Goal: Task Accomplishment & Management: Use online tool/utility

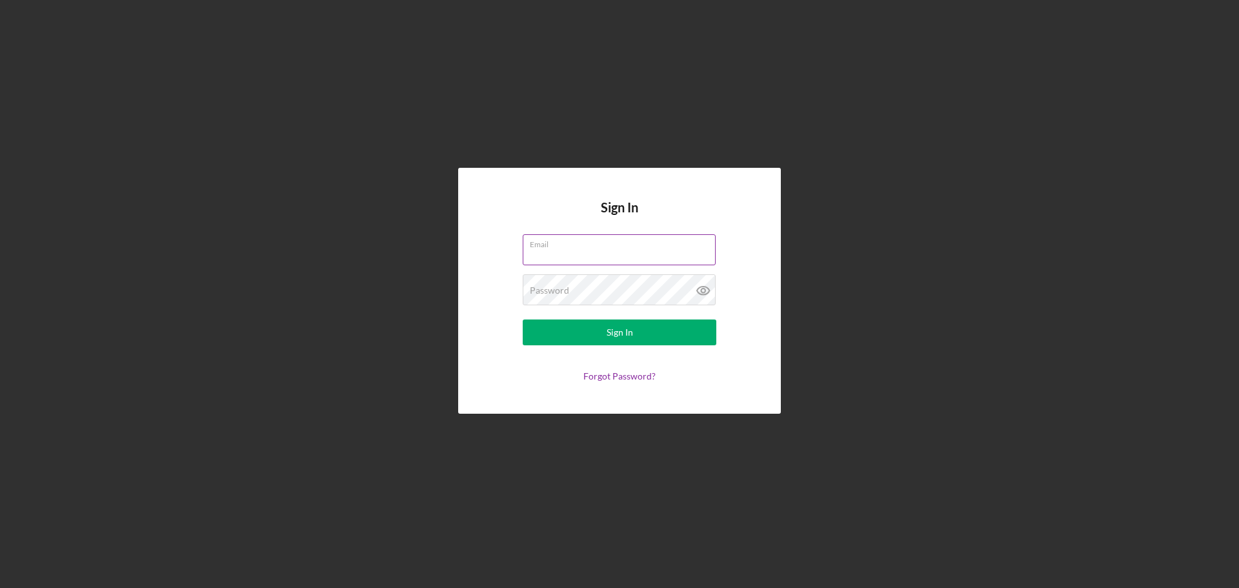
click at [574, 249] on input "Email" at bounding box center [619, 249] width 193 height 31
click at [567, 252] on input "Email" at bounding box center [619, 249] width 193 height 31
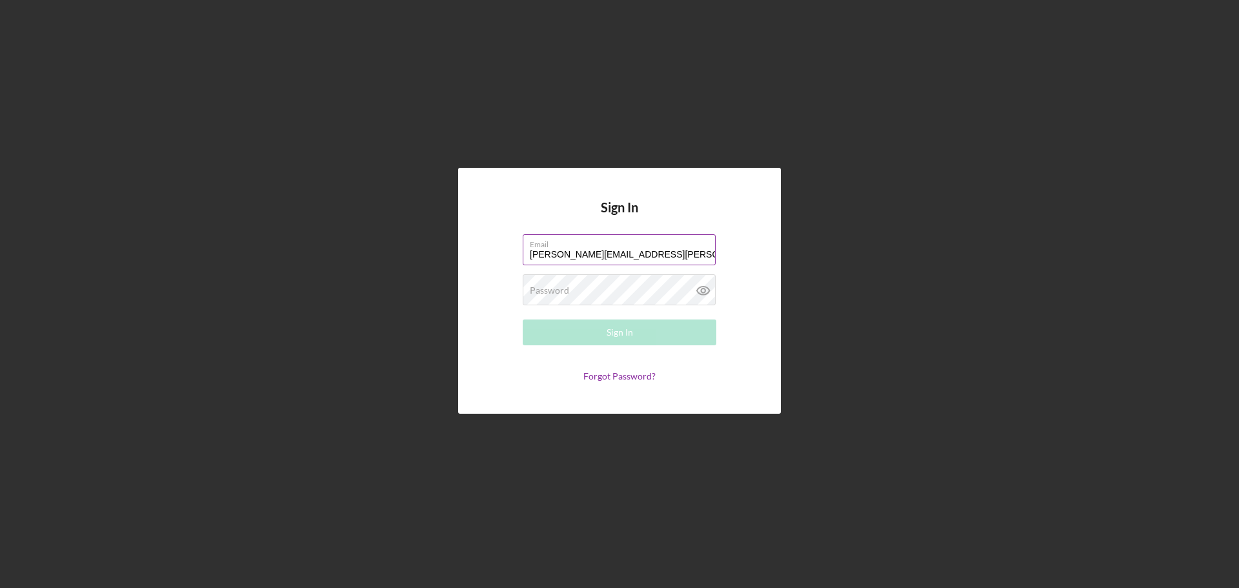
type input "[PERSON_NAME][EMAIL_ADDRESS][PERSON_NAME][DOMAIN_NAME]"
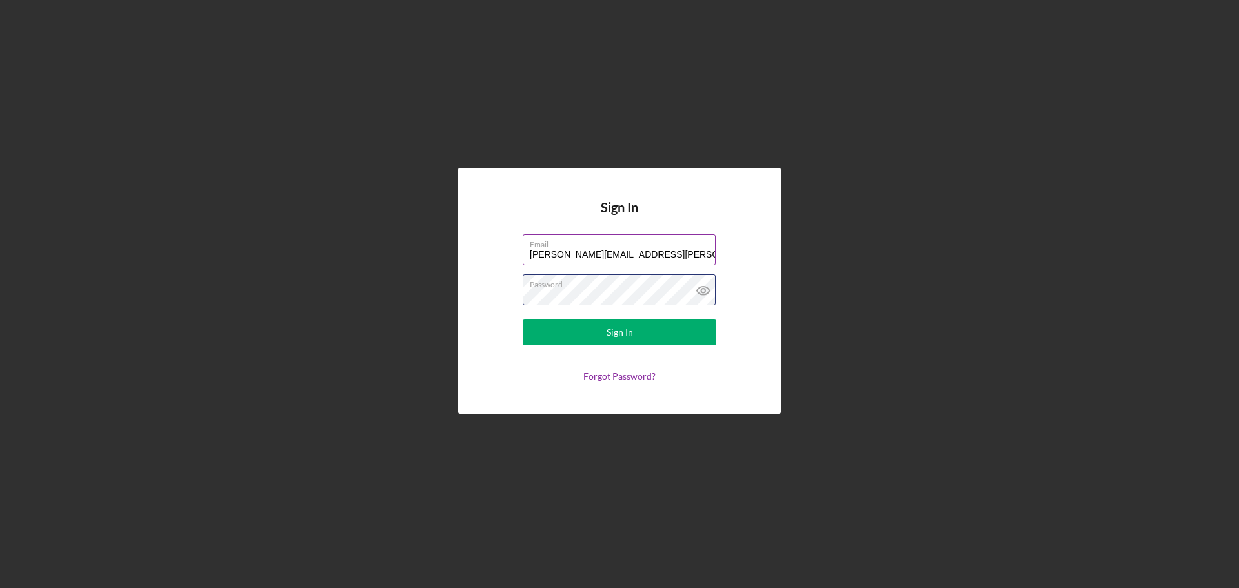
click at [523, 319] on button "Sign In" at bounding box center [620, 332] width 194 height 26
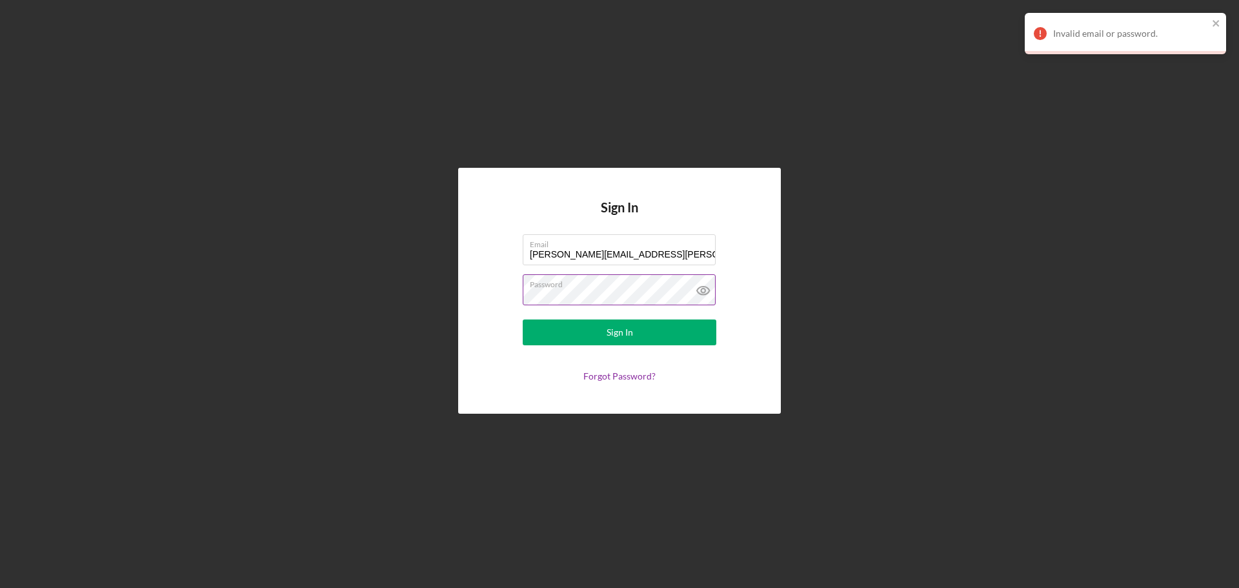
click at [702, 294] on icon at bounding box center [703, 290] width 32 height 32
click at [640, 323] on button "Sign In" at bounding box center [620, 332] width 194 height 26
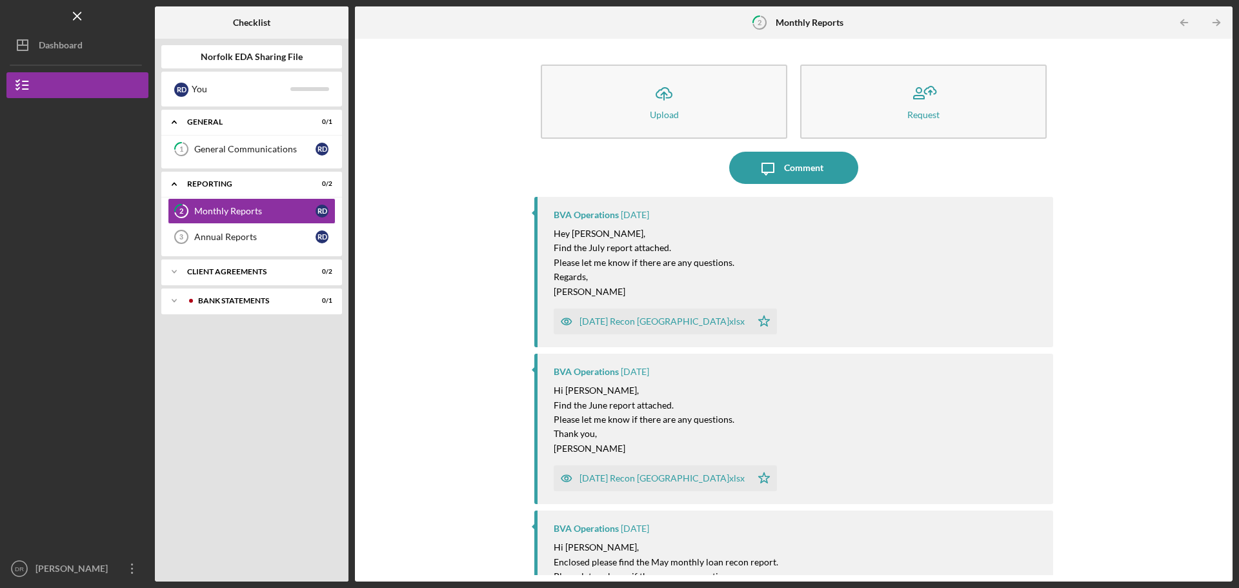
click at [659, 322] on div "[DATE] Recon [GEOGRAPHIC_DATA]xlsx" at bounding box center [662, 321] width 165 height 10
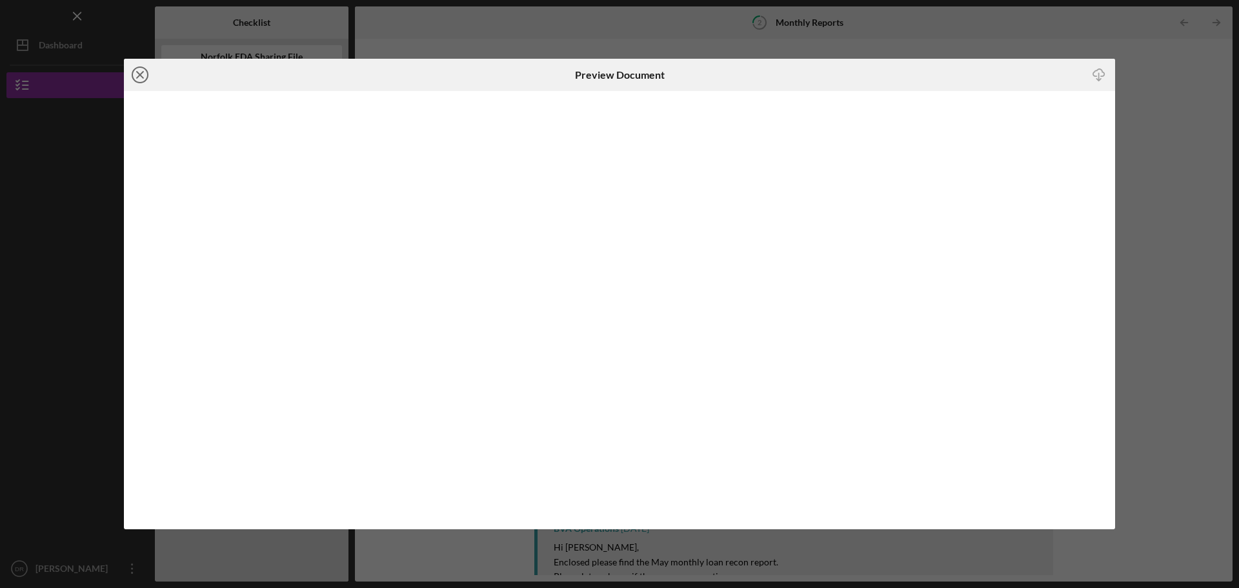
click at [143, 76] on icon "Icon/Close" at bounding box center [140, 75] width 32 height 32
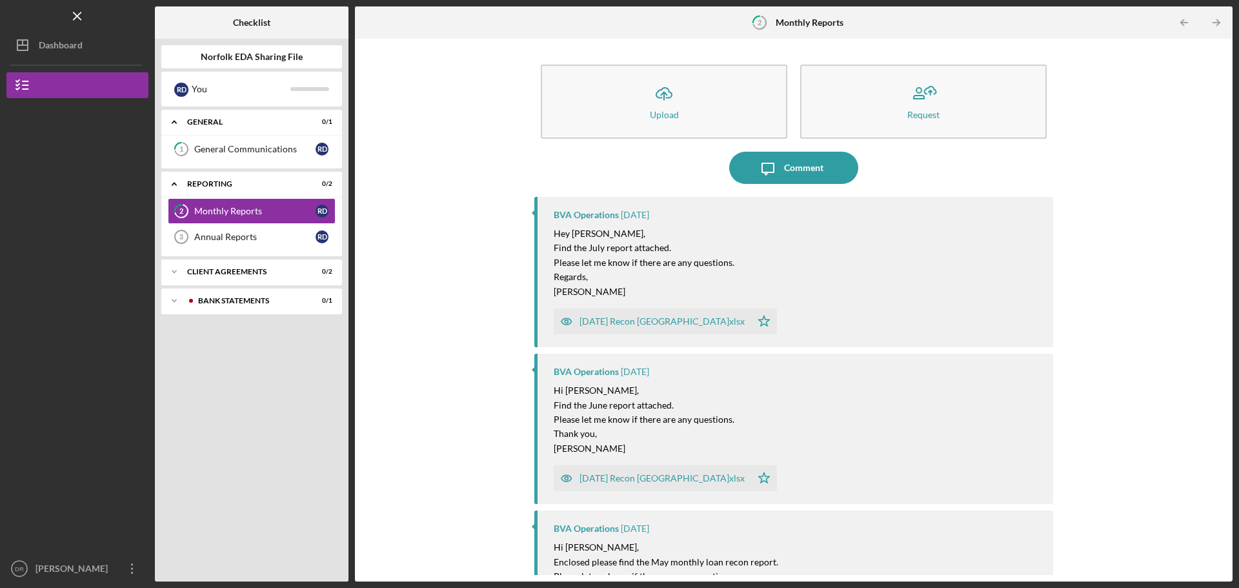
click at [612, 475] on div "[DATE] Recon [GEOGRAPHIC_DATA]xlsx" at bounding box center [662, 478] width 165 height 10
